Goal: Transaction & Acquisition: Purchase product/service

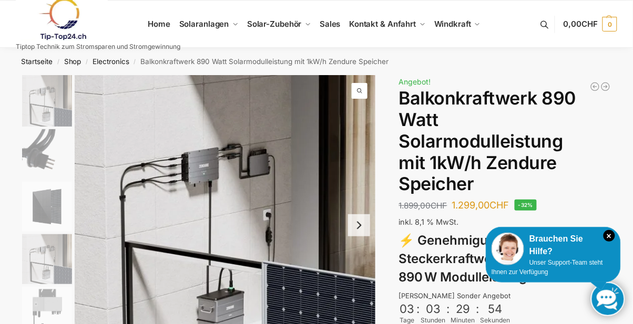
click at [366, 231] on button "Next slide" at bounding box center [359, 225] width 22 height 22
click at [361, 228] on button "Next slide" at bounding box center [359, 225] width 22 height 22
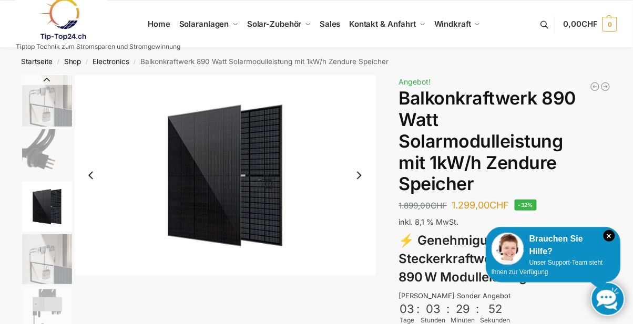
click at [364, 181] on button "Next slide" at bounding box center [359, 175] width 22 height 22
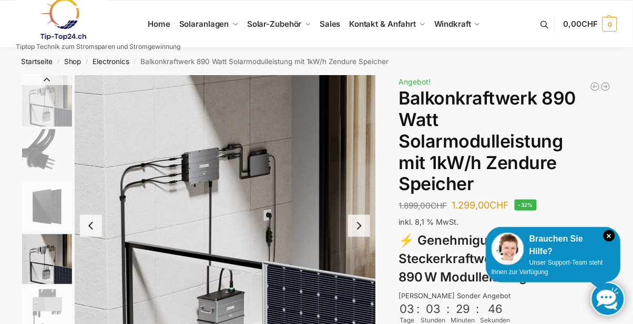
click at [358, 231] on button "Next slide" at bounding box center [359, 226] width 22 height 22
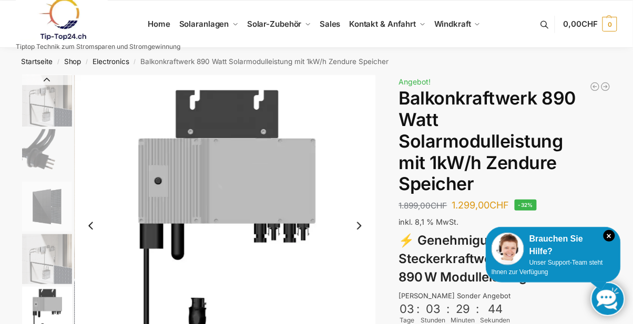
click at [365, 230] on button "Next slide" at bounding box center [359, 226] width 22 height 22
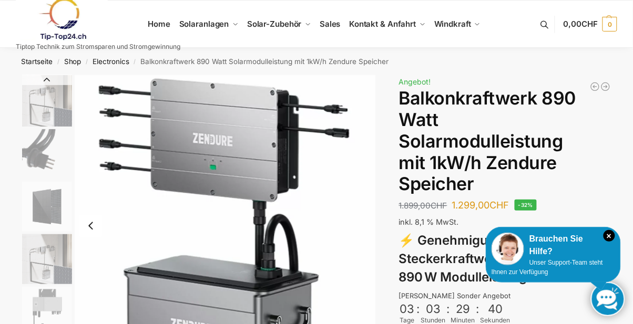
click at [96, 225] on button "Previous slide" at bounding box center [91, 226] width 22 height 22
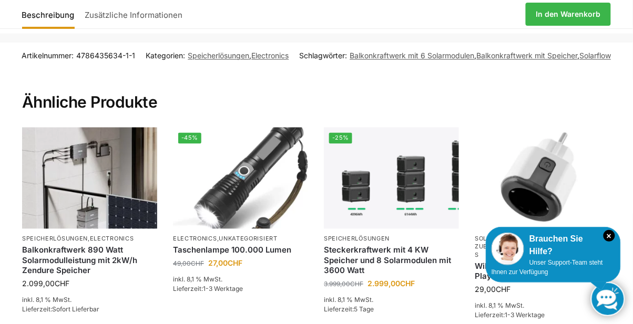
scroll to position [1257, 0]
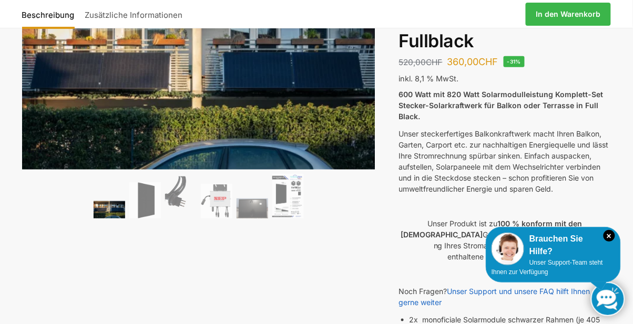
scroll to position [101, 0]
